Goal: Find specific page/section

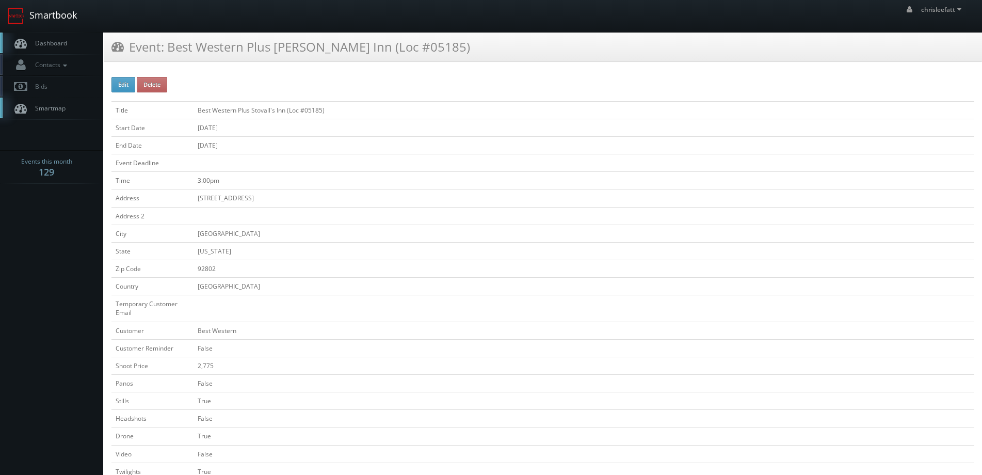
click at [66, 15] on link "Smartbook" at bounding box center [42, 16] width 85 height 32
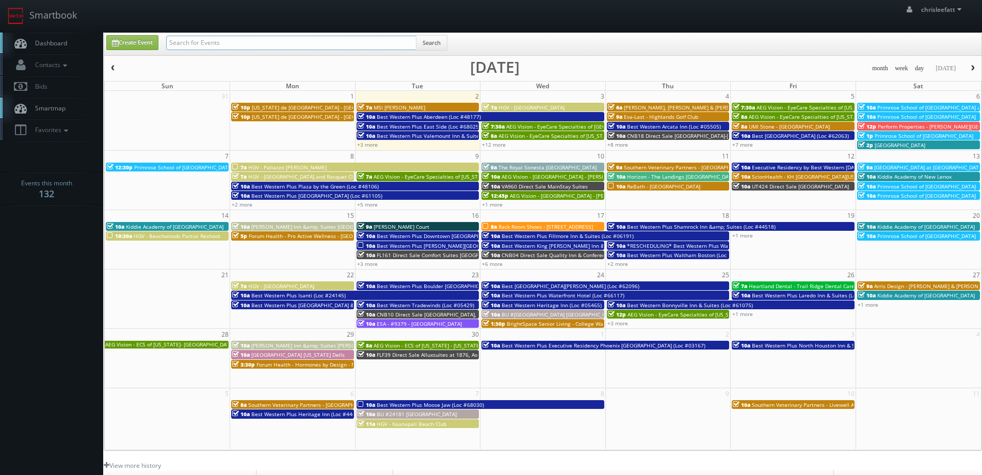
click at [244, 37] on input "text" at bounding box center [291, 43] width 250 height 14
type input "hilton garden inn eastchase"
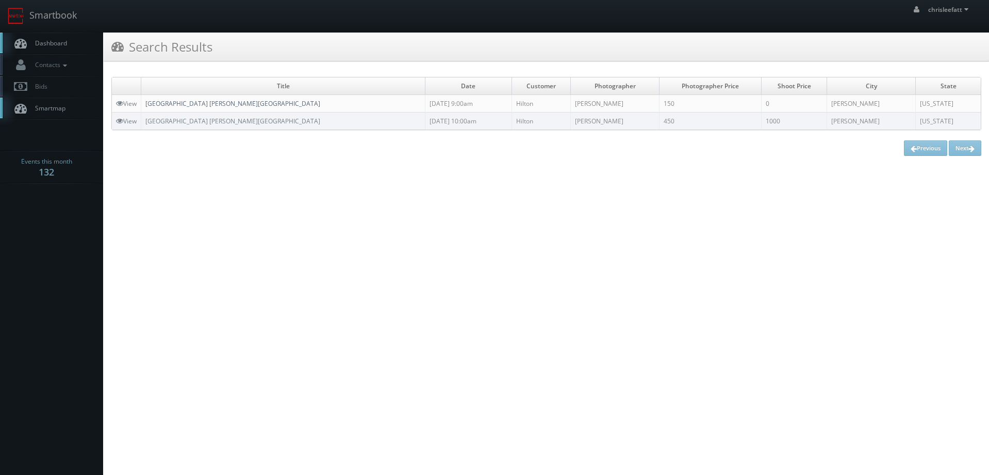
click at [225, 103] on link "[GEOGRAPHIC_DATA] [PERSON_NAME][GEOGRAPHIC_DATA]" at bounding box center [232, 103] width 175 height 9
